Goal: Transaction & Acquisition: Purchase product/service

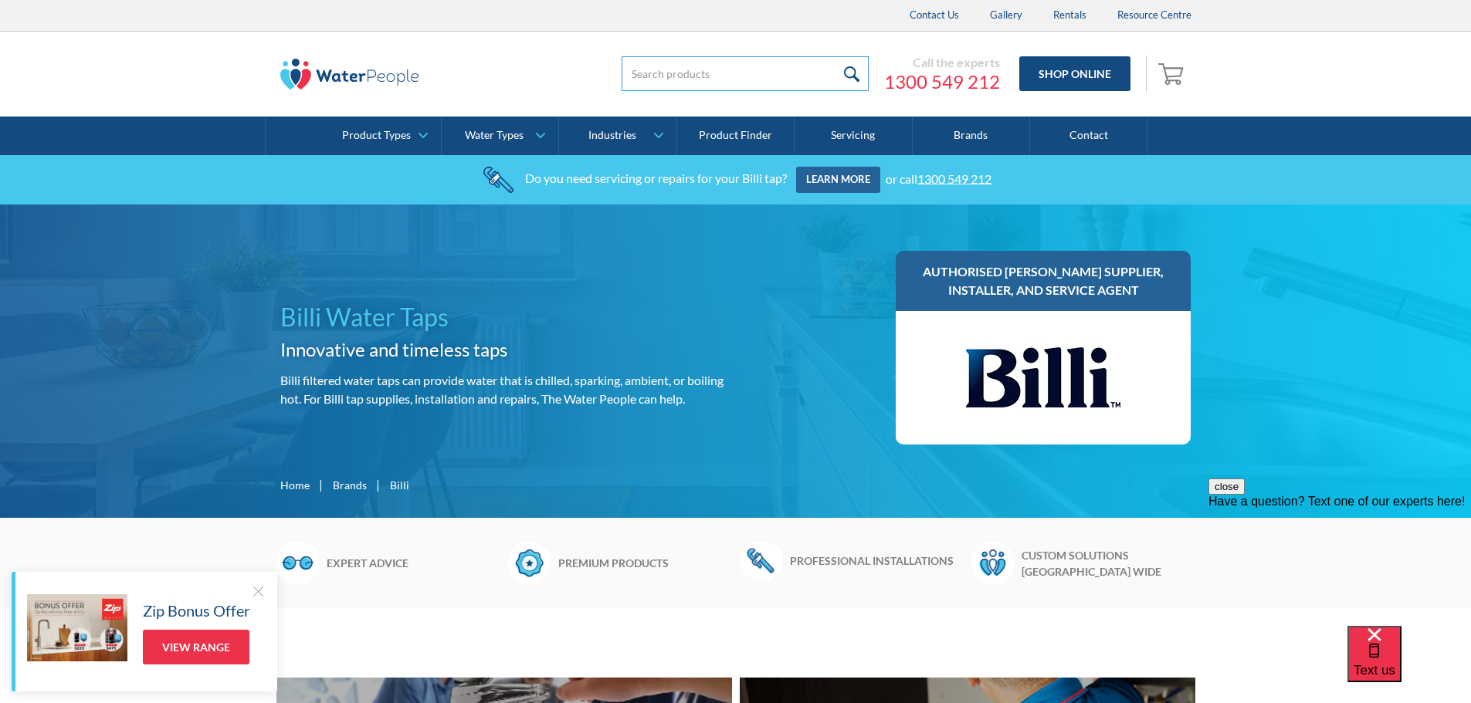
click at [701, 83] on input "search" at bounding box center [745, 73] width 247 height 35
type input "cartridge"
click at [835, 56] on input "submit" at bounding box center [851, 73] width 33 height 35
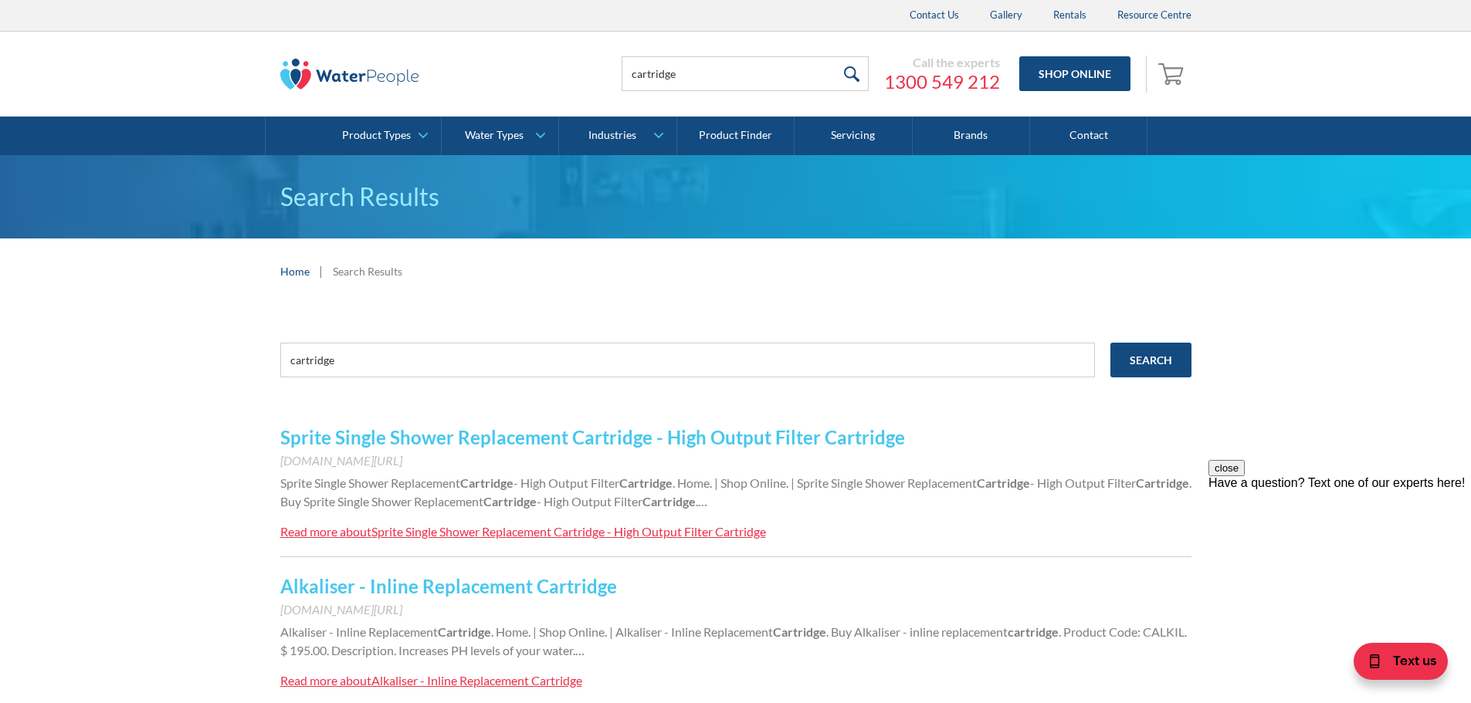
click at [348, 77] on img at bounding box center [349, 74] width 139 height 31
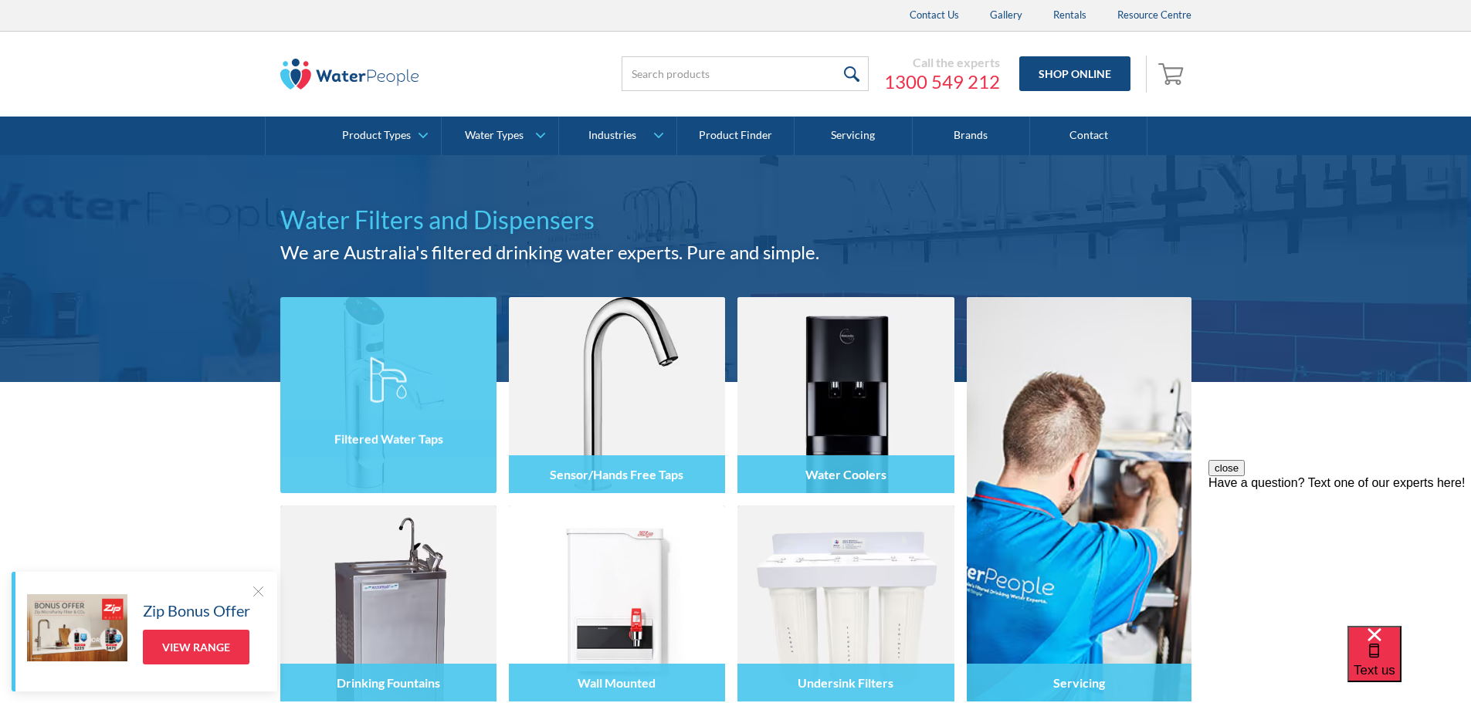
click at [421, 405] on div at bounding box center [388, 409] width 216 height 93
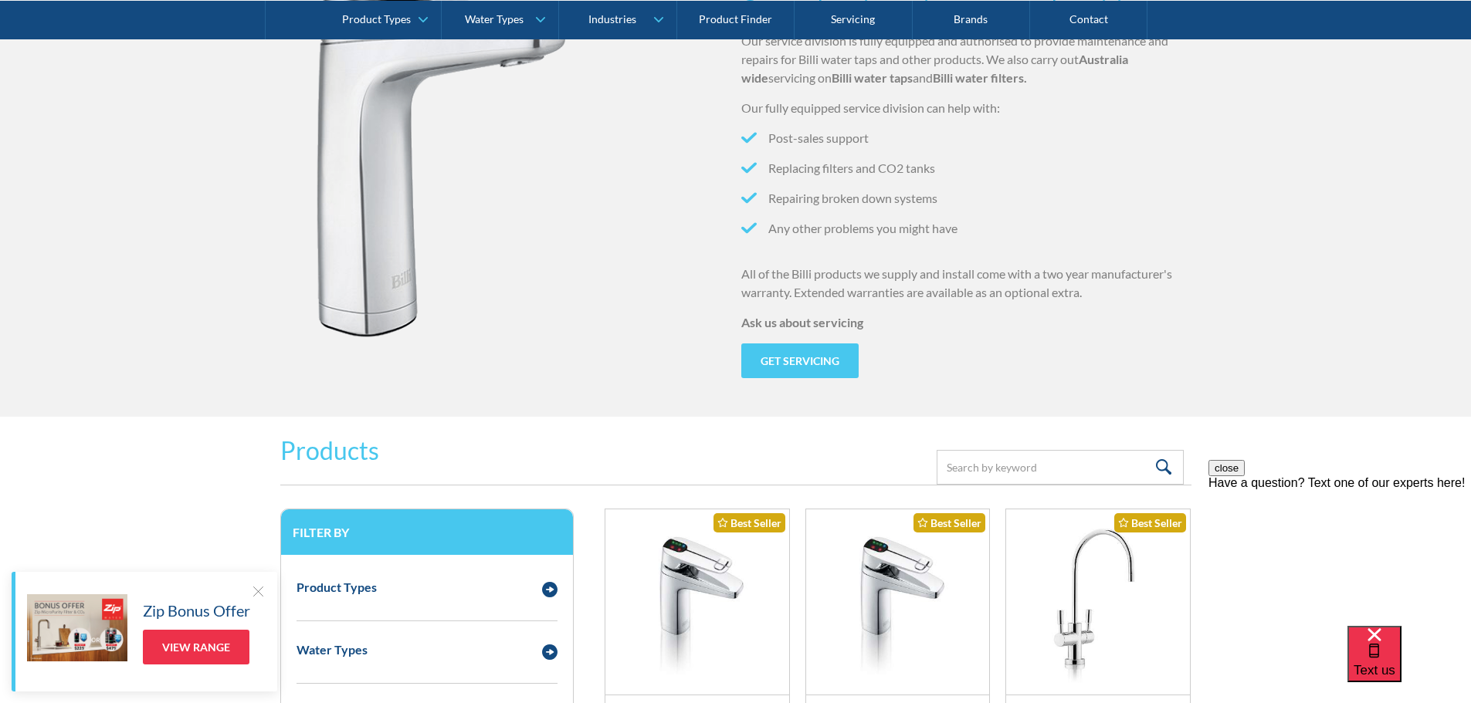
scroll to position [1930, 0]
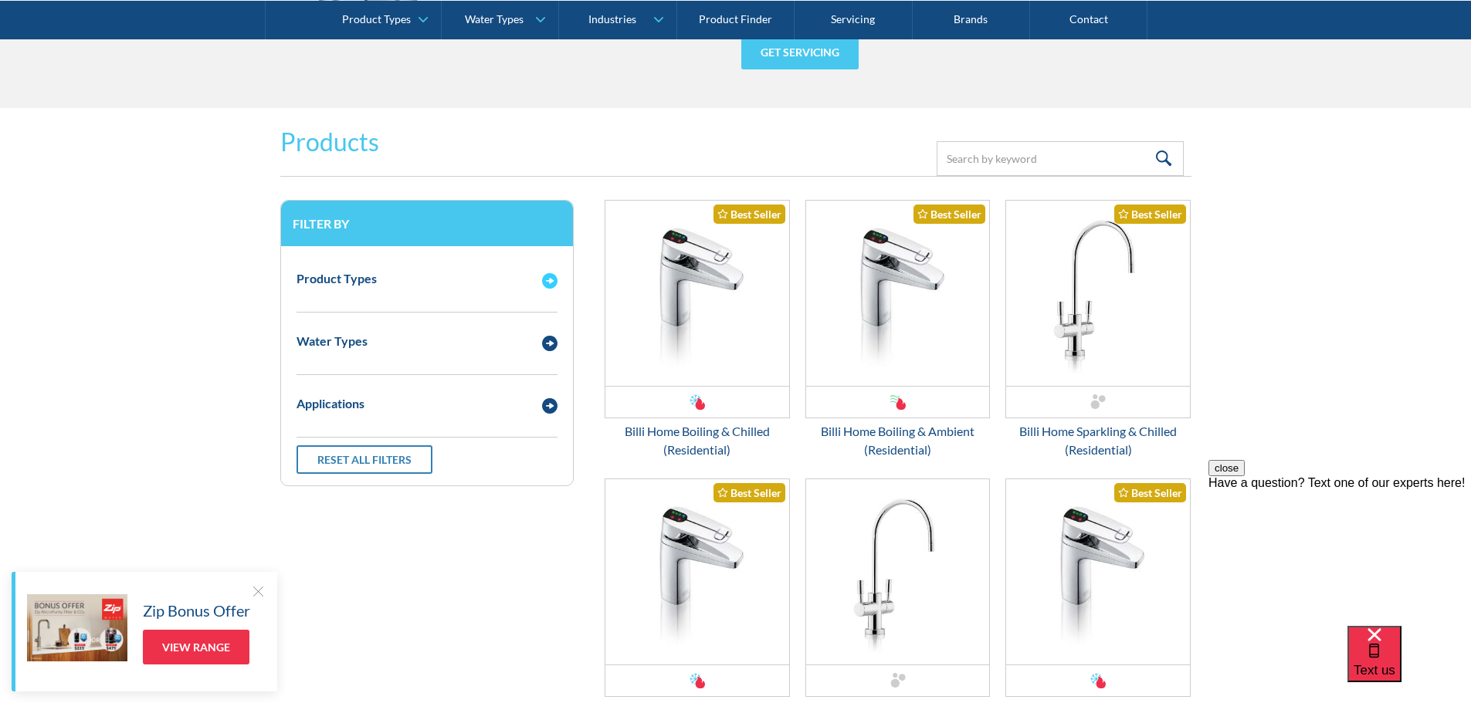
click at [350, 273] on div "Product Types" at bounding box center [336, 278] width 80 height 19
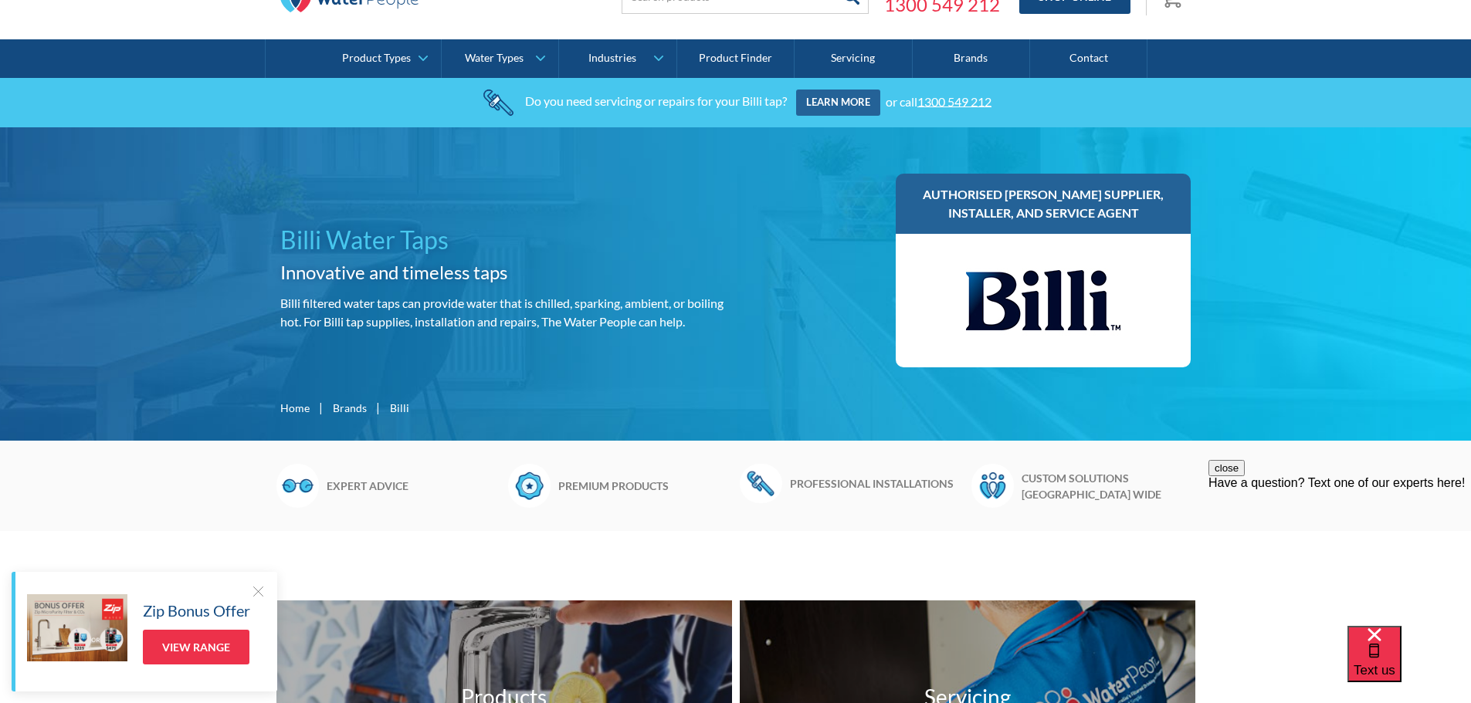
scroll to position [0, 0]
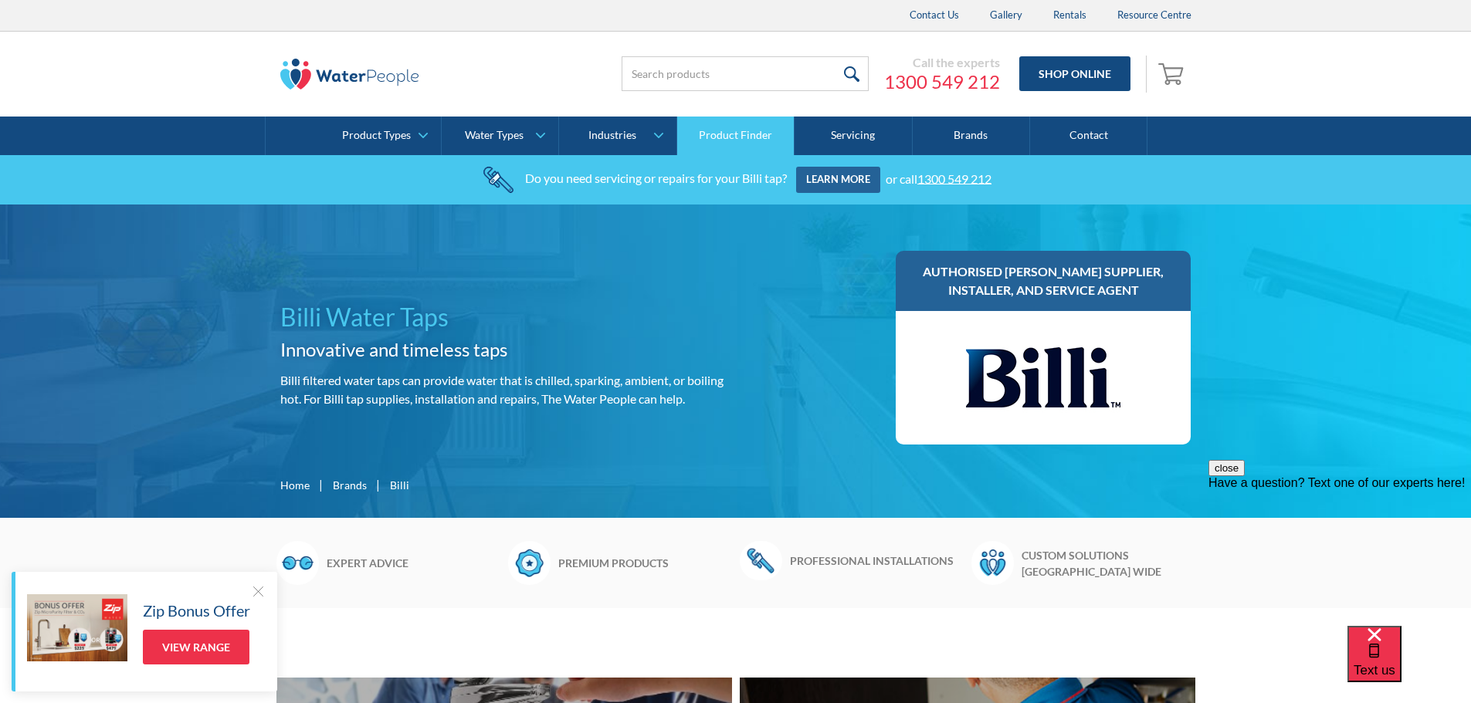
click at [713, 137] on link "Product Finder" at bounding box center [735, 136] width 117 height 39
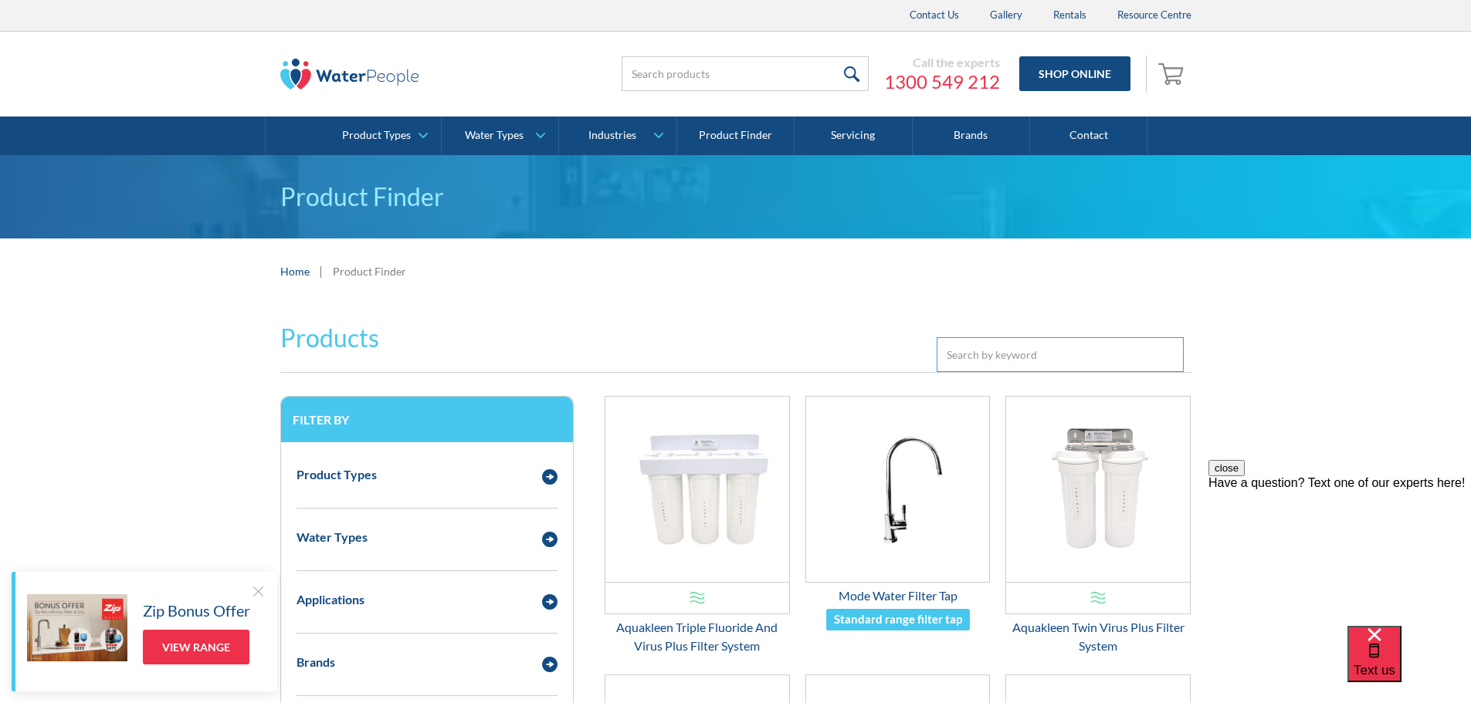
click at [986, 352] on input "Email Form 3" at bounding box center [1060, 354] width 247 height 35
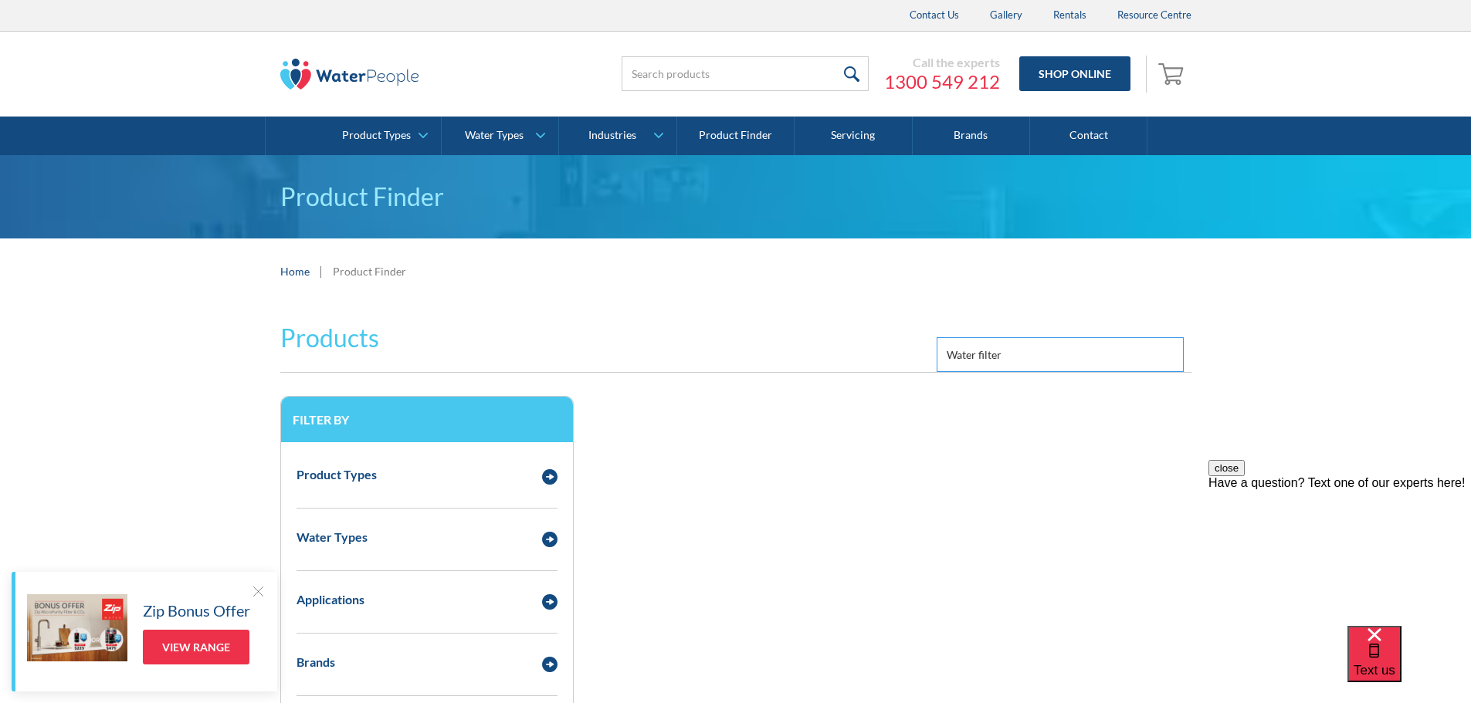
type input "Water filter"
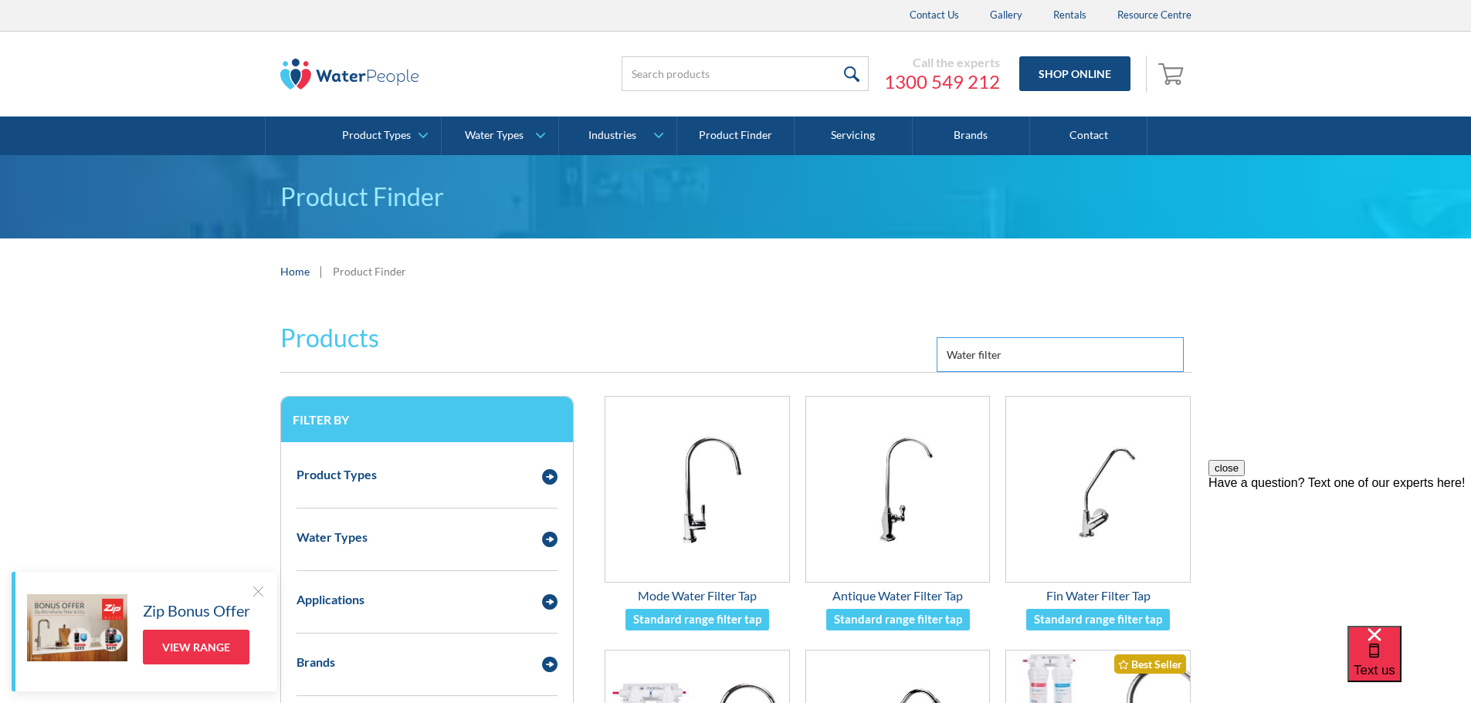
drag, startPoint x: 1002, startPoint y: 351, endPoint x: 907, endPoint y: 340, distance: 95.6
click at [907, 340] on div "Products Filter Water filter" at bounding box center [735, 338] width 911 height 69
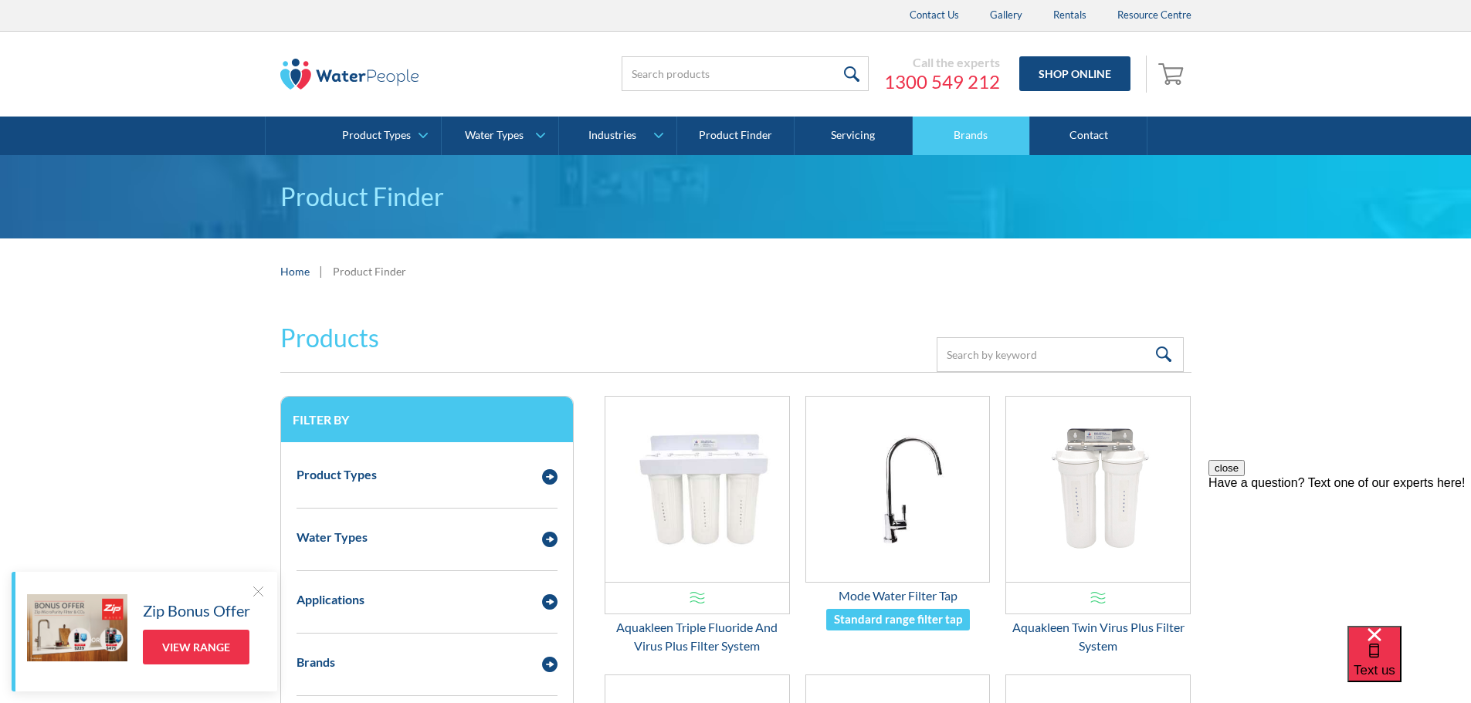
click at [980, 135] on link "Brands" at bounding box center [971, 136] width 117 height 39
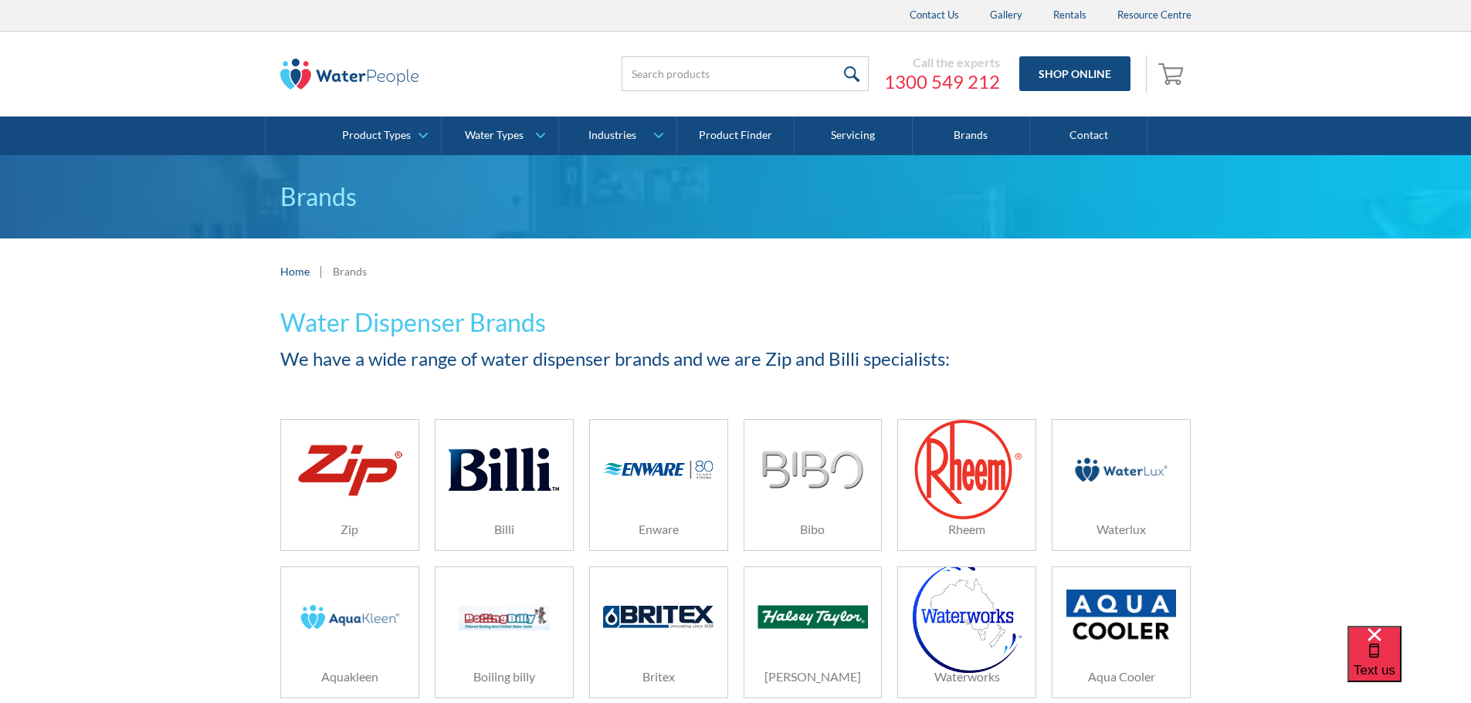
click at [512, 497] on img at bounding box center [504, 469] width 110 height 73
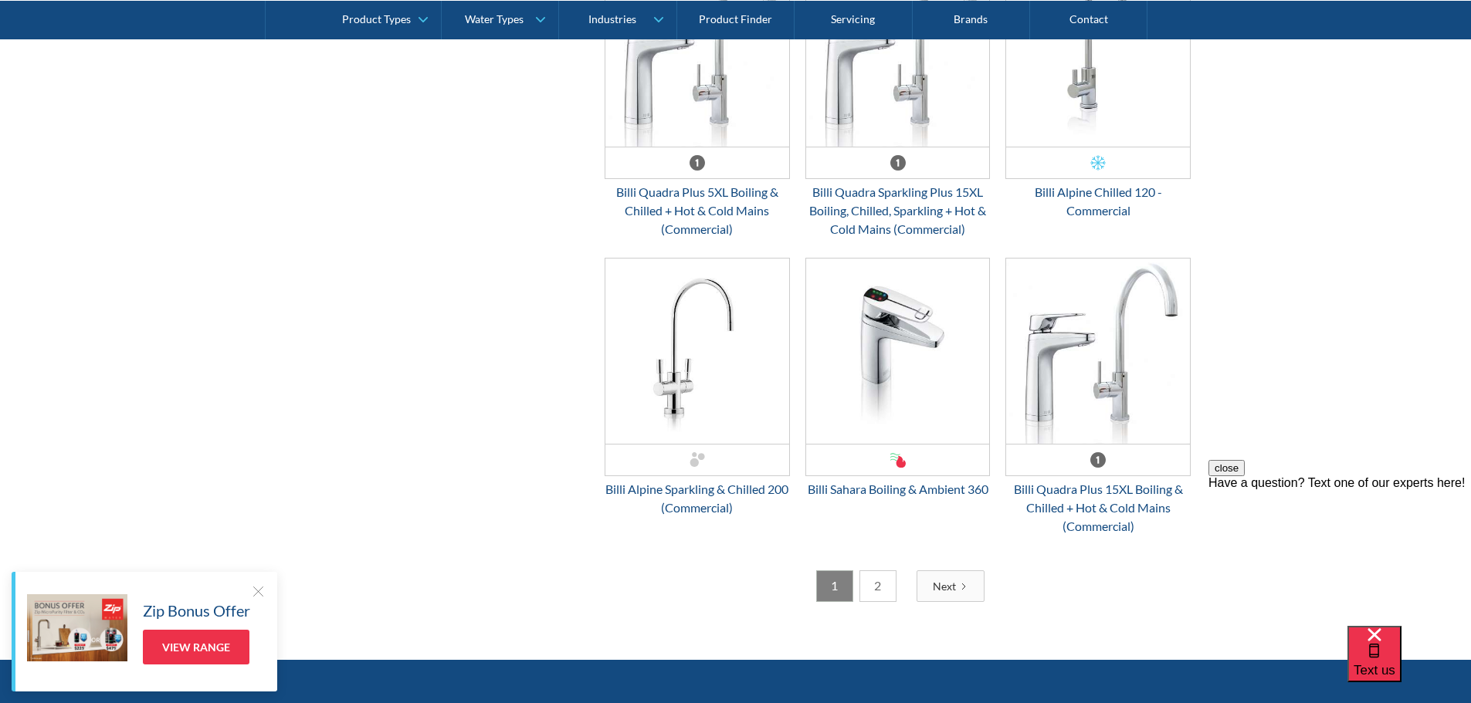
scroll to position [3938, 0]
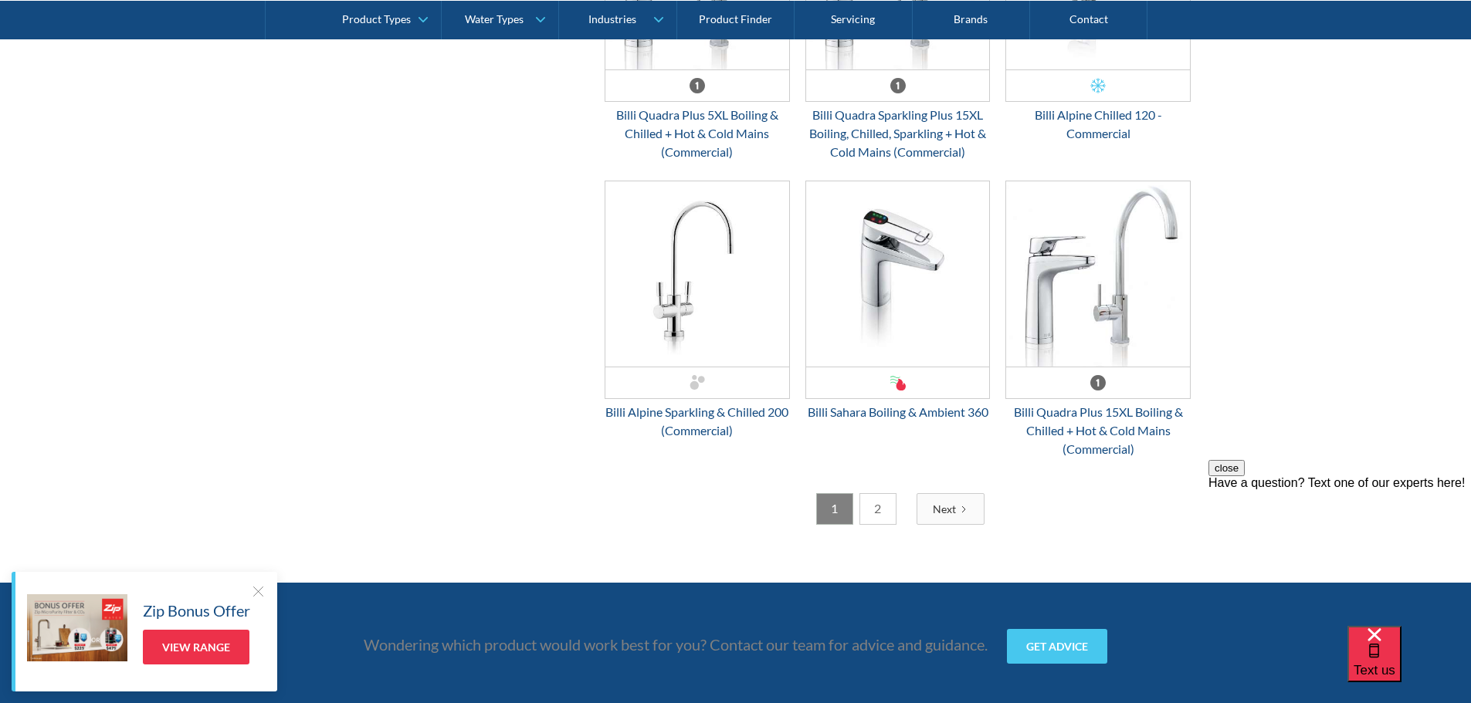
click at [883, 509] on link "2" at bounding box center [877, 509] width 37 height 32
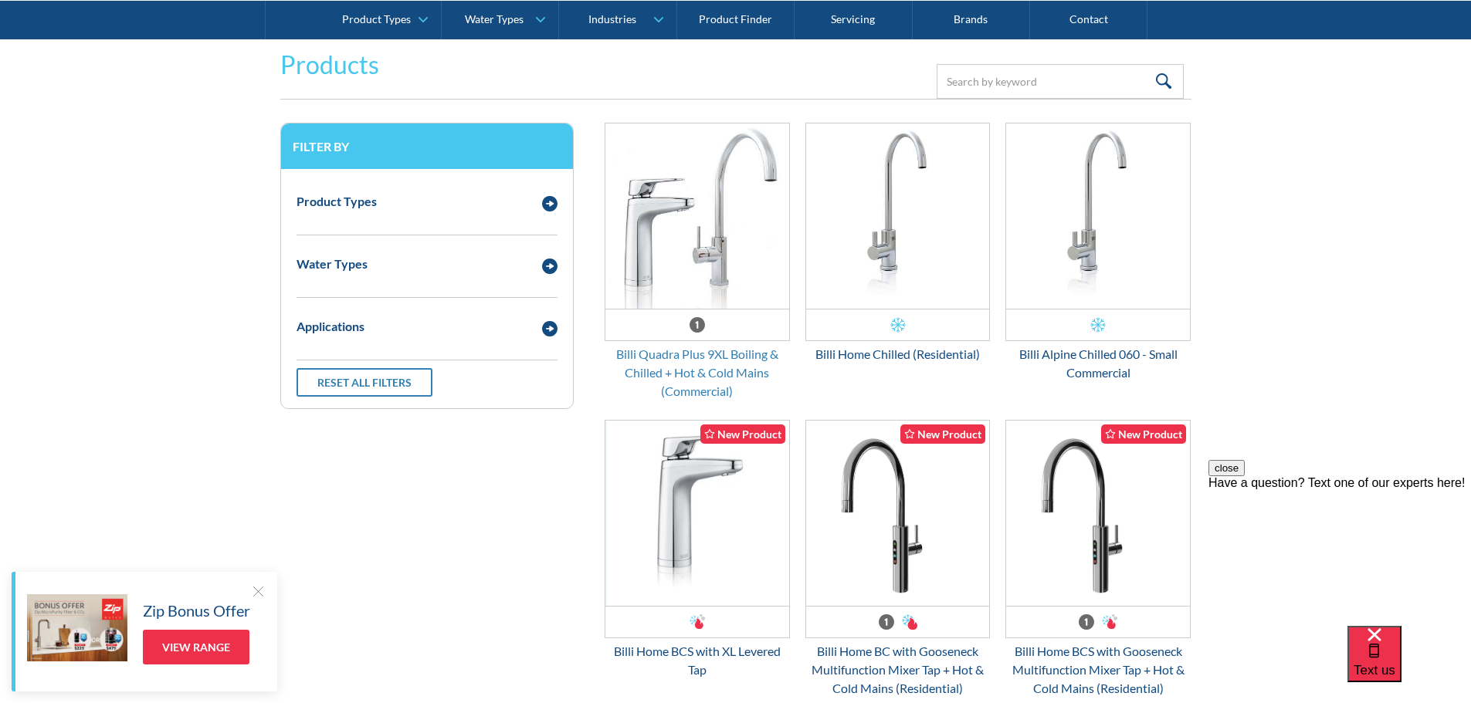
scroll to position [2239, 0]
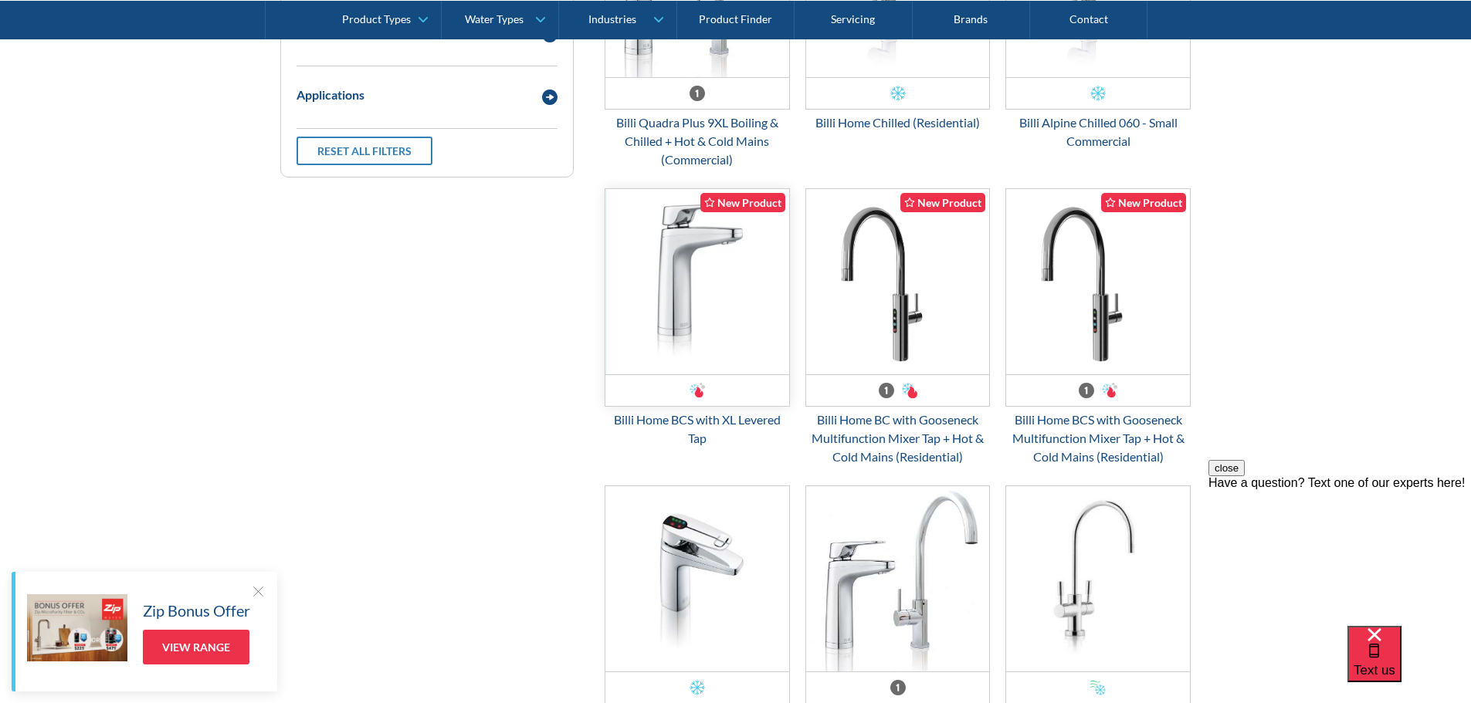
click at [693, 300] on img "Email Form 3" at bounding box center [697, 281] width 184 height 185
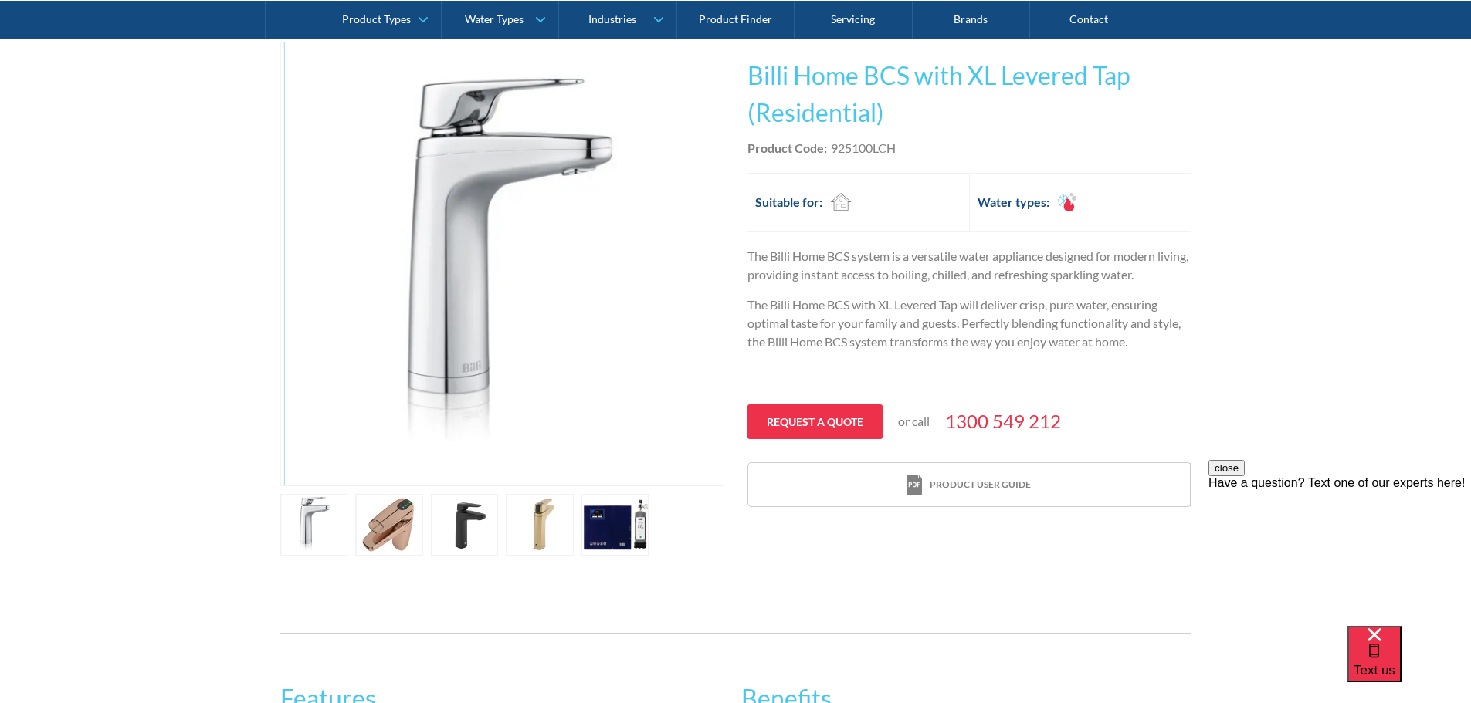
scroll to position [540, 0]
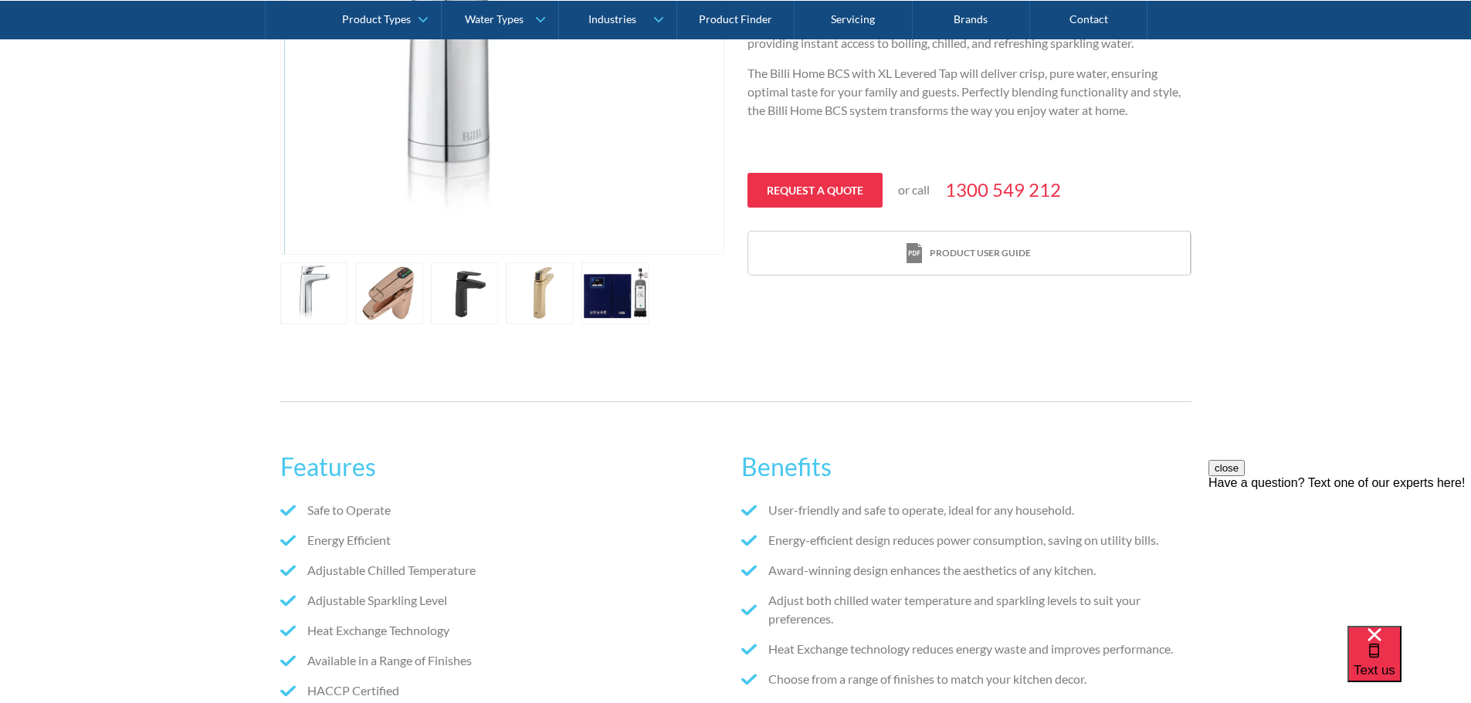
click at [606, 281] on link "open lightbox" at bounding box center [615, 294] width 68 height 62
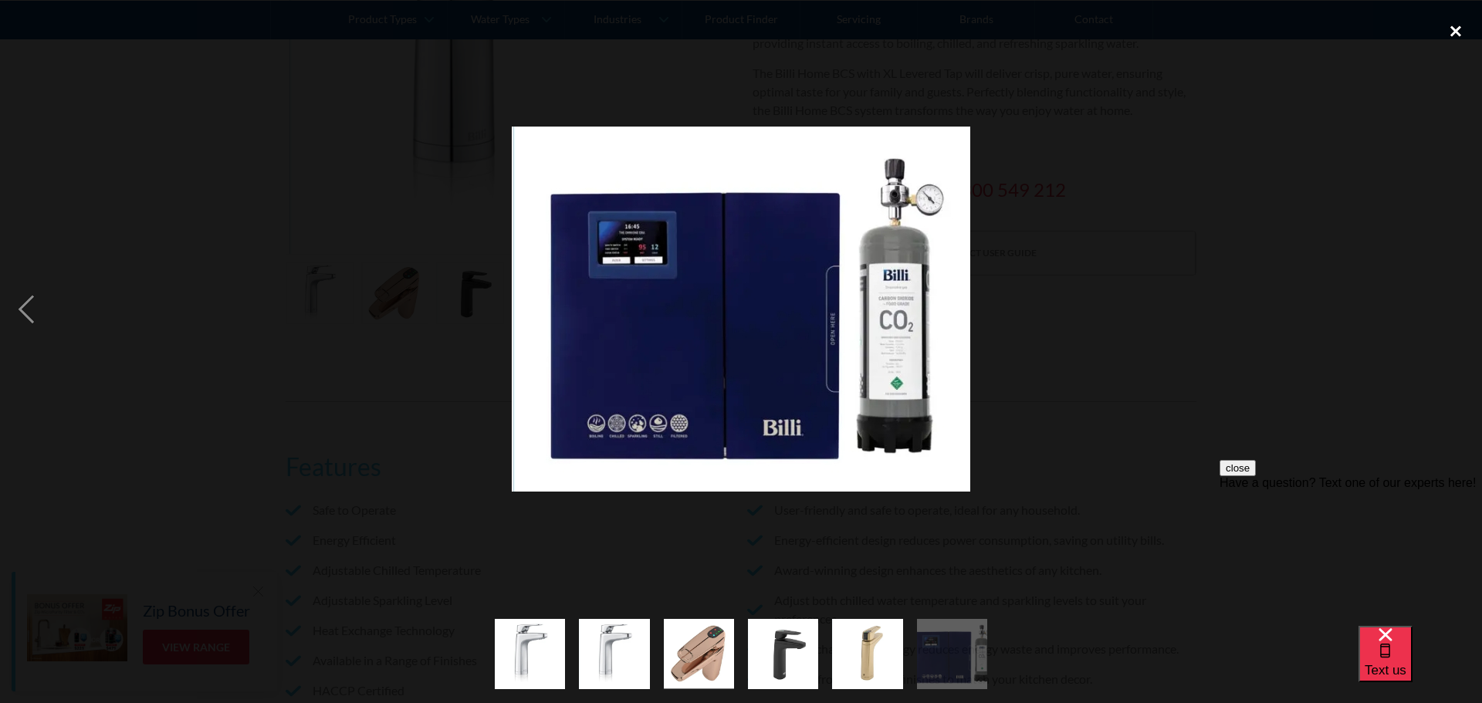
click at [1464, 28] on div "close lightbox" at bounding box center [1456, 31] width 53 height 34
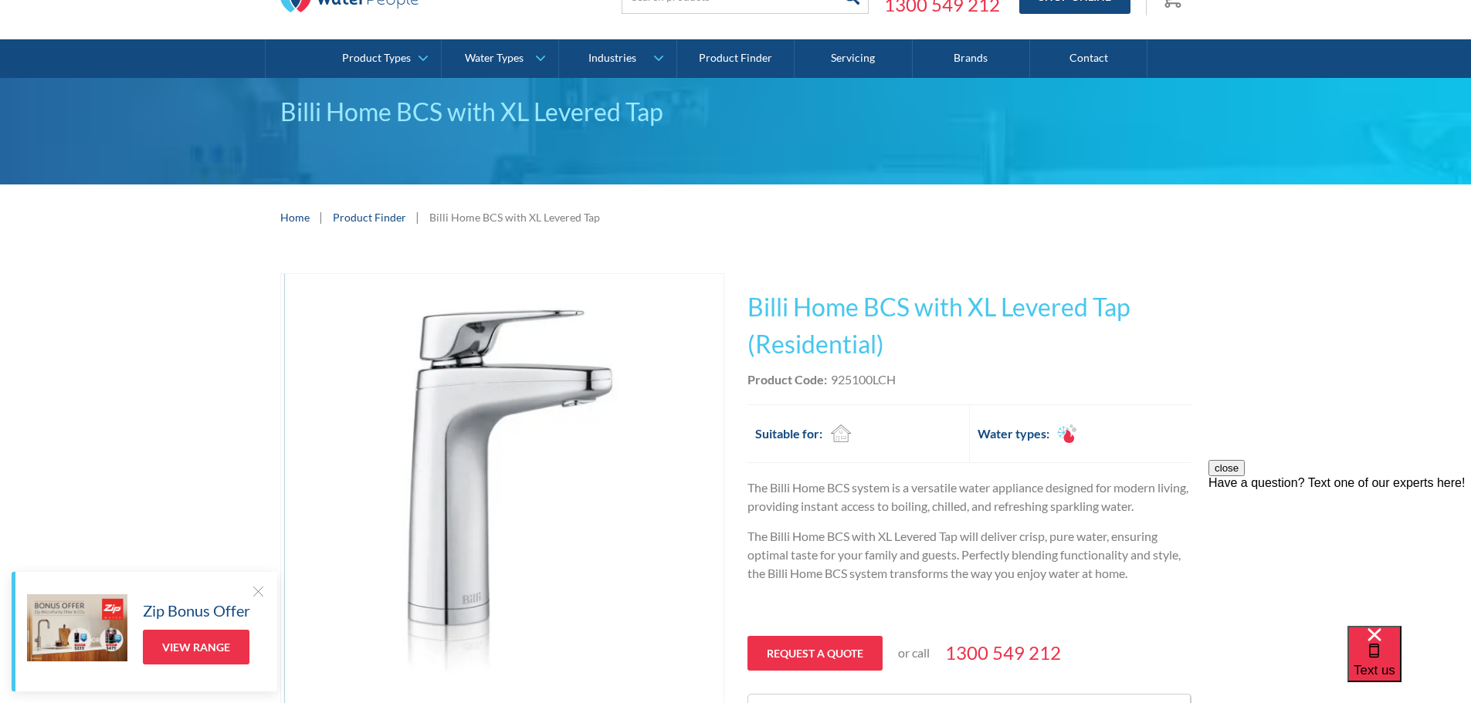
scroll to position [0, 0]
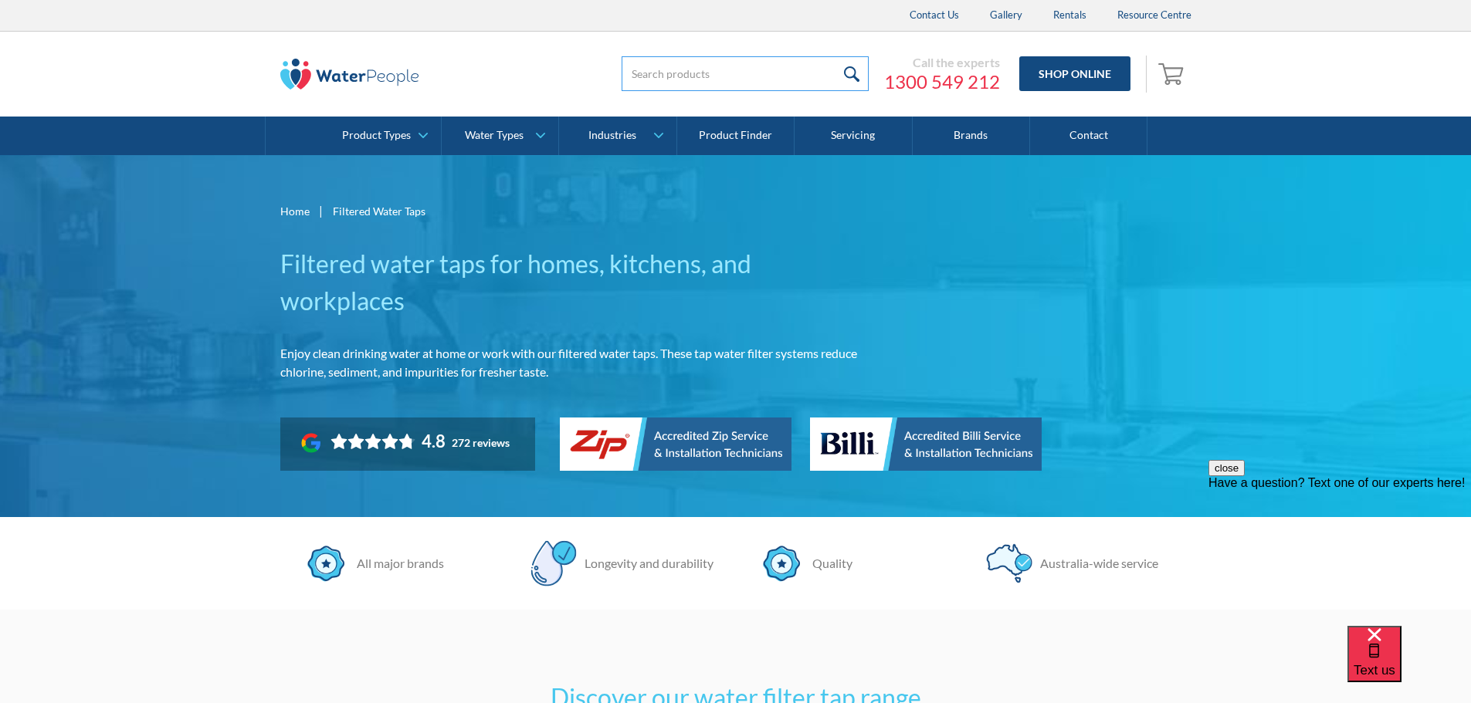
click at [747, 80] on input "search" at bounding box center [745, 73] width 247 height 35
